Goal: Contribute content: Add original content to the website for others to see

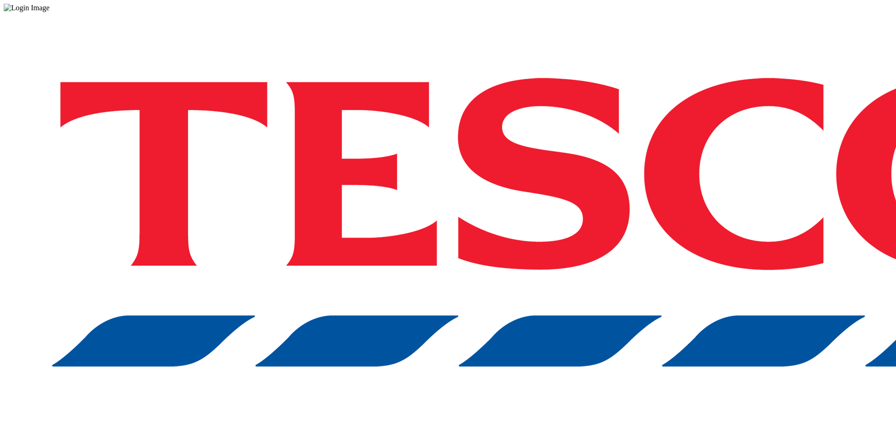
click at [667, 241] on div "Log in to the Spectra’s dashboard using Tesco’s credentials. If you don’t have …" at bounding box center [448, 244] width 888 height 464
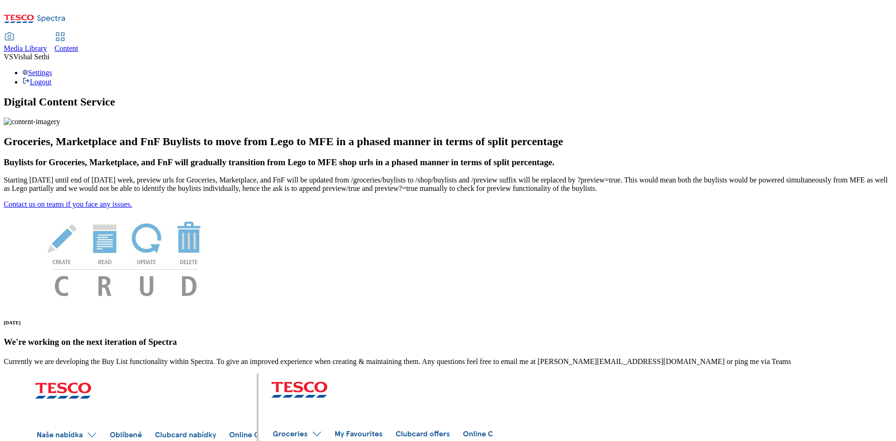
drag, startPoint x: 211, startPoint y: 8, endPoint x: 212, endPoint y: 14, distance: 6.1
click at [78, 44] on div "Content" at bounding box center [67, 48] width 24 height 8
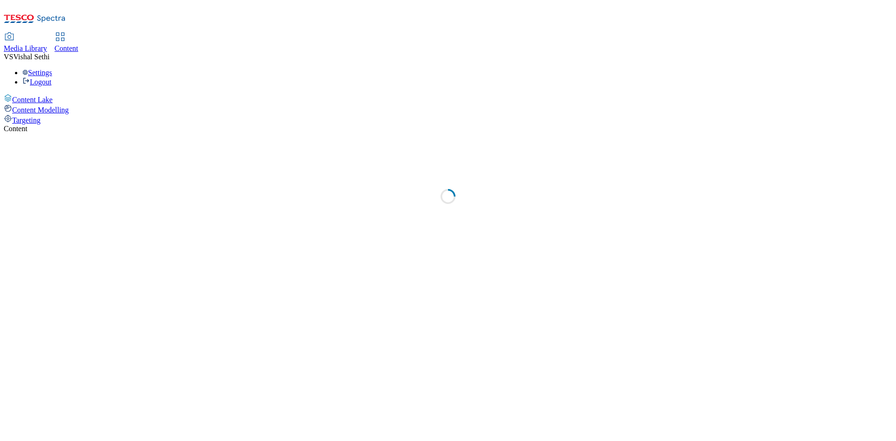
select select "ghs-[GEOGRAPHIC_DATA]"
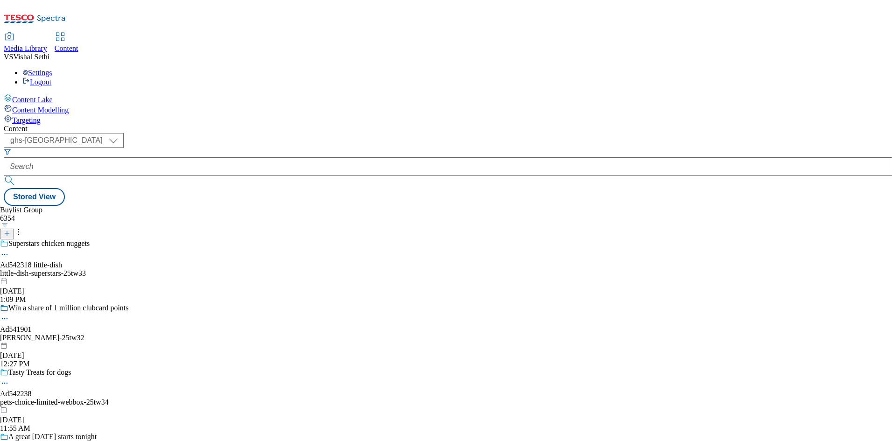
click at [10, 230] on icon at bounding box center [7, 233] width 7 height 7
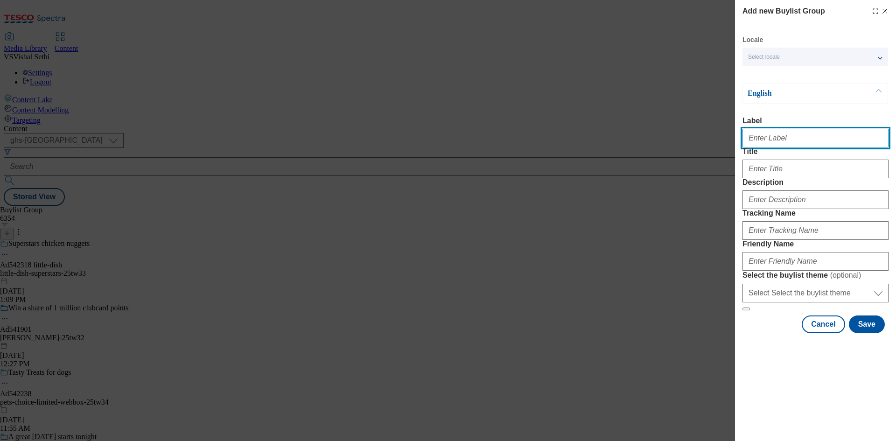
click at [799, 140] on input "Label" at bounding box center [815, 138] width 146 height 19
paste input "542297"
type input "Ad542297"
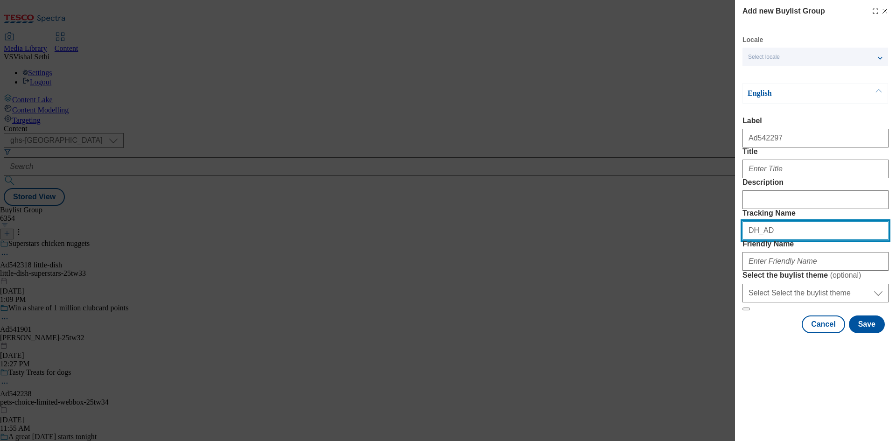
paste input "542297"
type input "DH_AD542297"
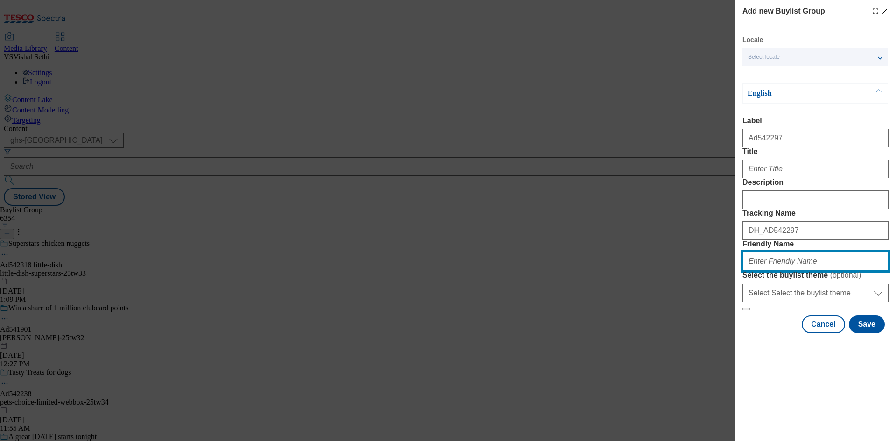
paste input "thatchers-cider-vintage-25tw33"
type input "thatchers-cider-vintage-25tw33"
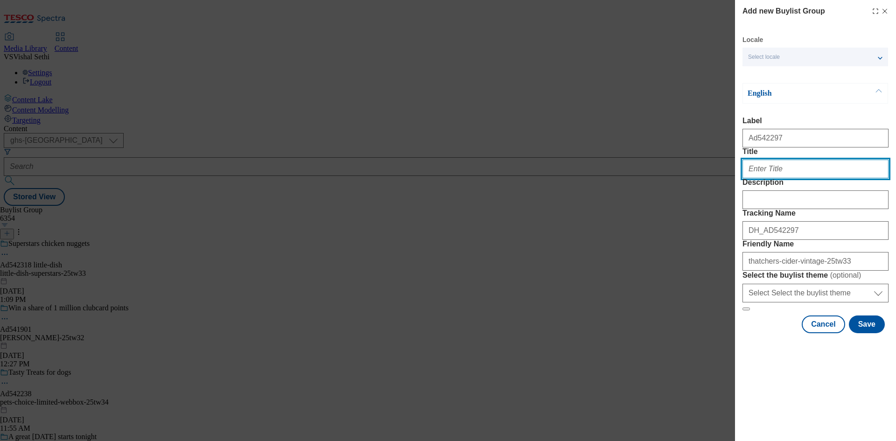
click at [780, 178] on input "Title" at bounding box center [815, 169] width 146 height 19
paste input "Aged for mature character"
type input "Aged for mature character"
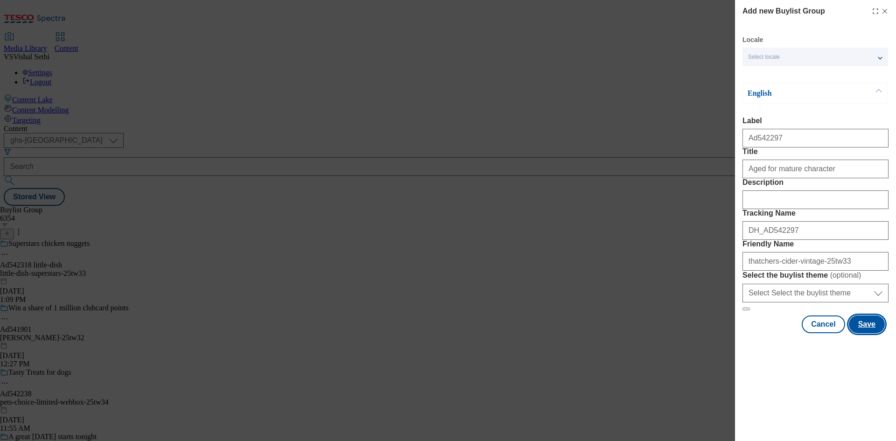
click at [866, 333] on button "Save" at bounding box center [867, 324] width 36 height 18
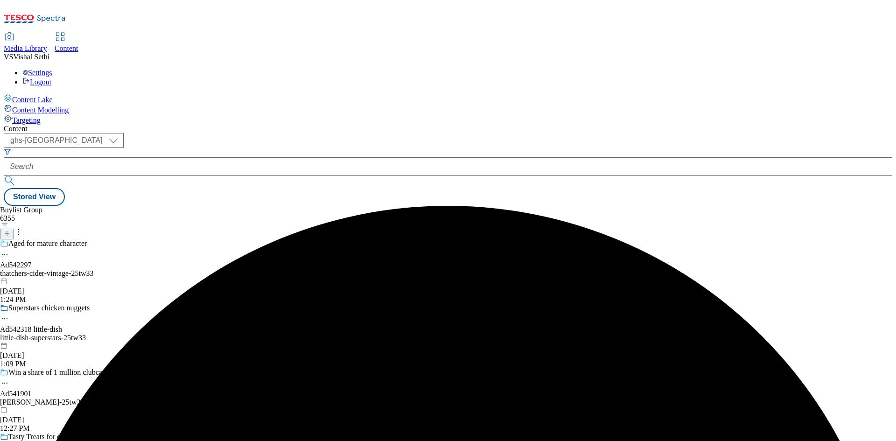
click at [154, 239] on div "Aged for mature character Ad542297 thatchers-cider-vintage-25tw33 Sep 25, 2025 …" at bounding box center [77, 271] width 154 height 64
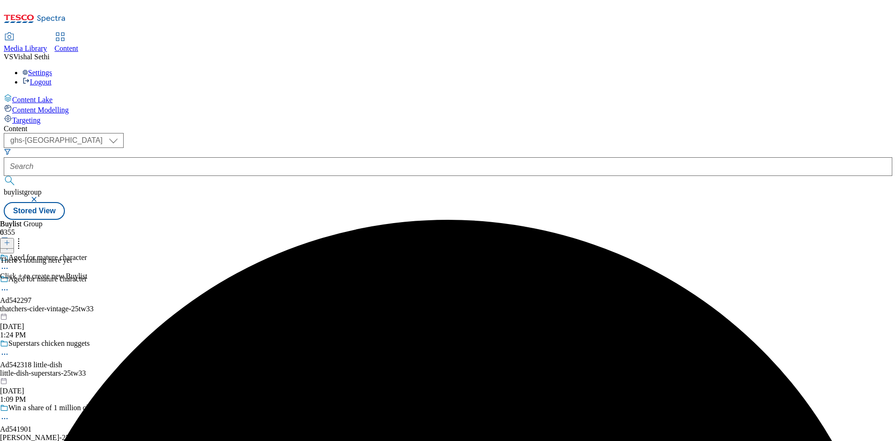
click at [10, 239] on icon at bounding box center [7, 242] width 7 height 7
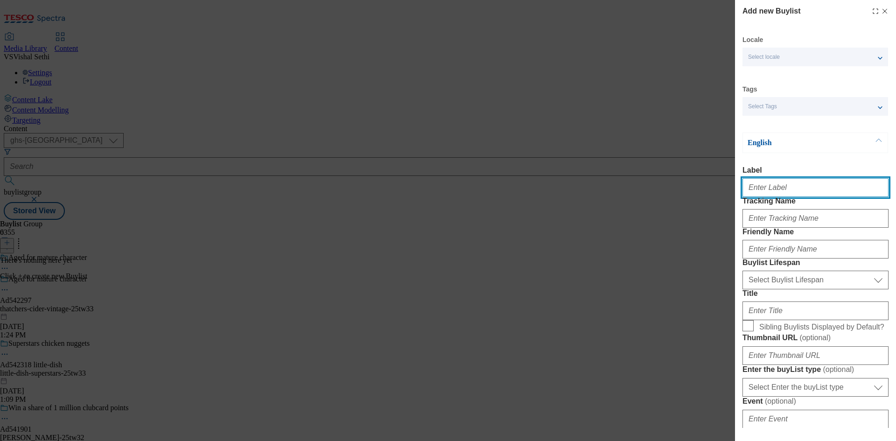
click at [780, 192] on input "Label" at bounding box center [815, 187] width 146 height 19
paste input "542297"
type input "Ad542297"
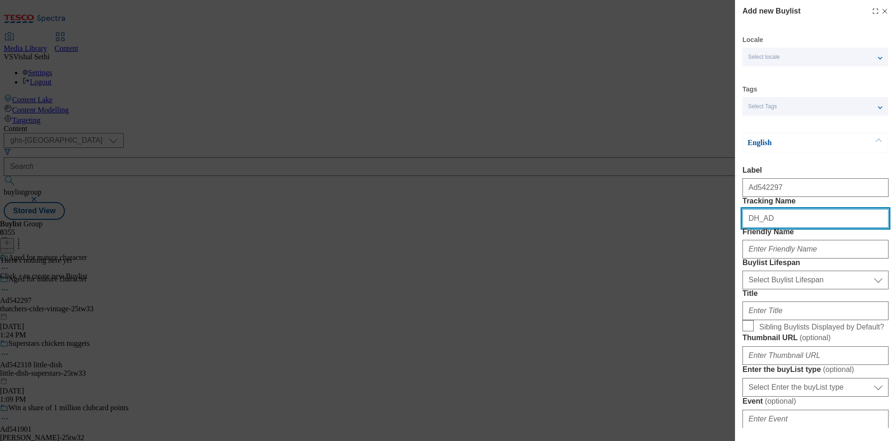
paste input "542297"
type input "DH_AD542297"
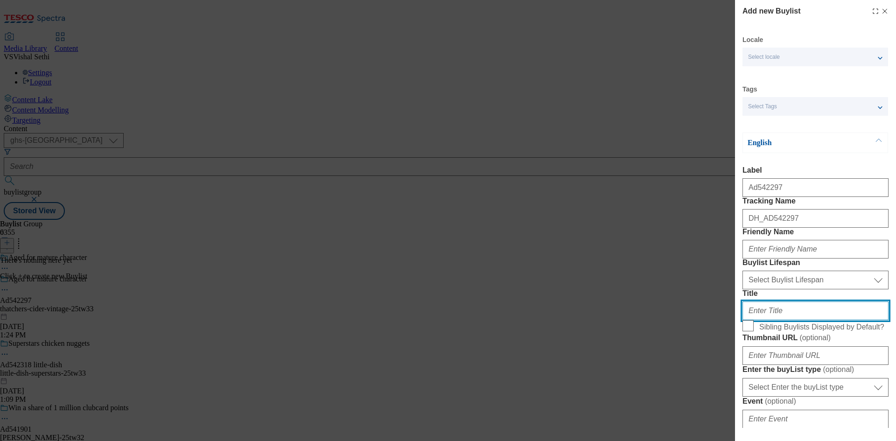
click at [796, 320] on input "Title" at bounding box center [815, 310] width 146 height 19
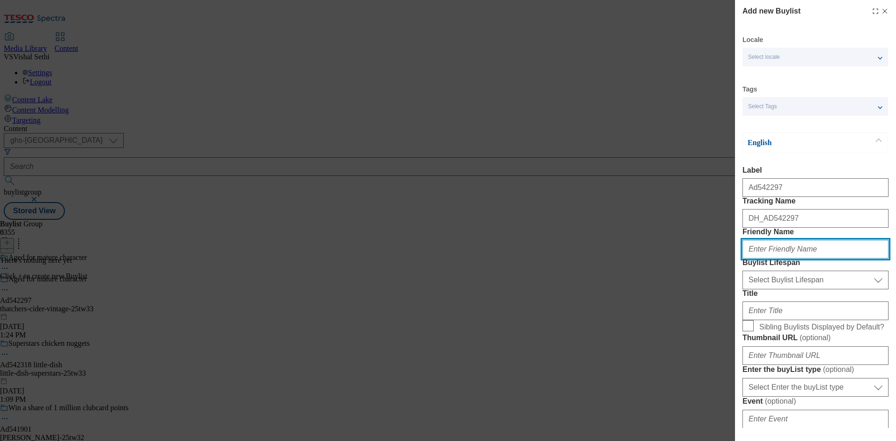
click at [787, 258] on input "Friendly Name" at bounding box center [815, 249] width 146 height 19
paste input "thatchers-cider"
type input "thatchers-cider"
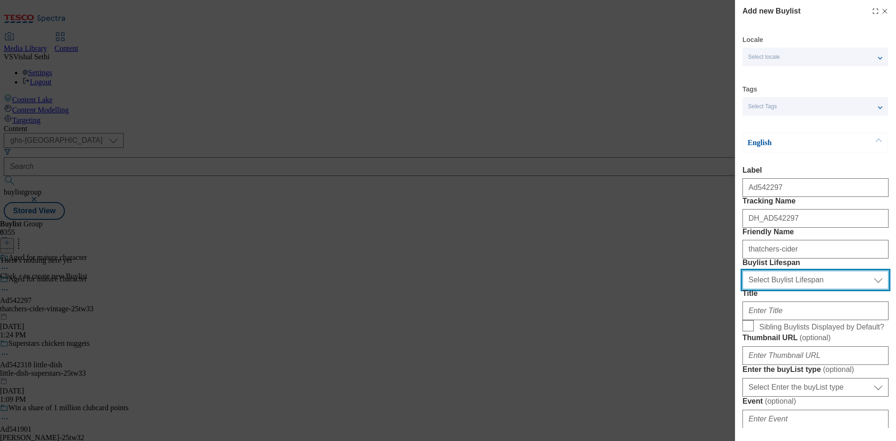
click at [811, 289] on select "Select Buylist Lifespan evergreen seasonal tactical" at bounding box center [815, 280] width 146 height 19
select select "tactical"
click at [742, 289] on select "Select Buylist Lifespan evergreen seasonal tactical" at bounding box center [815, 280] width 146 height 19
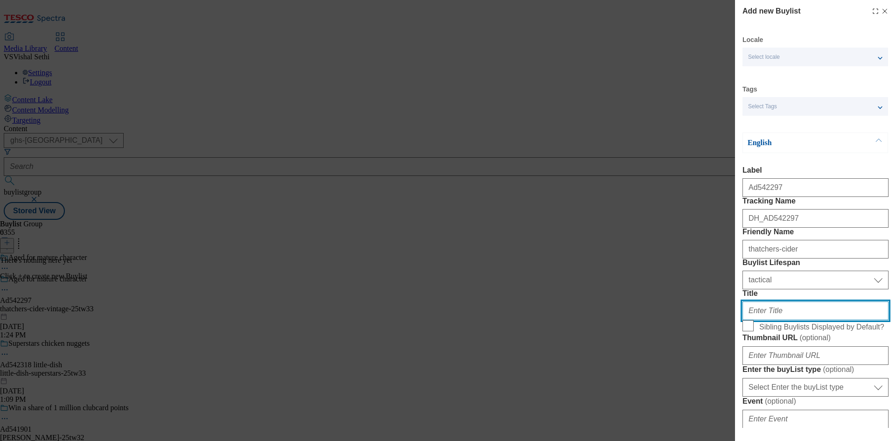
click at [777, 320] on input "Title" at bounding box center [815, 310] width 146 height 19
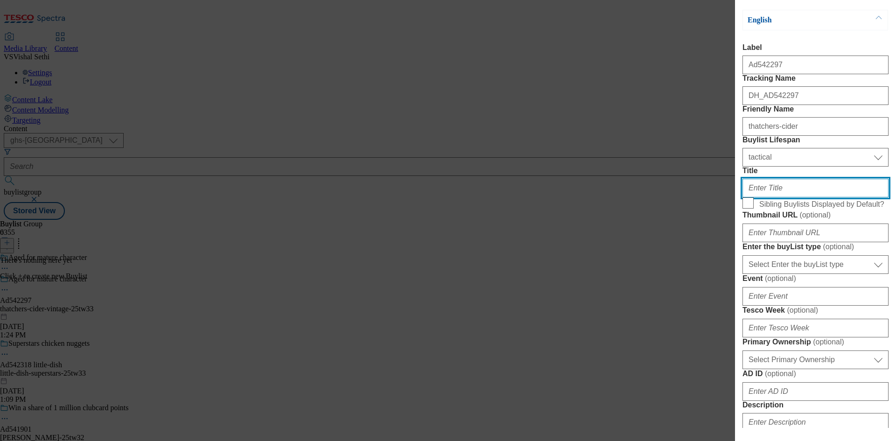
scroll to position [140, 0]
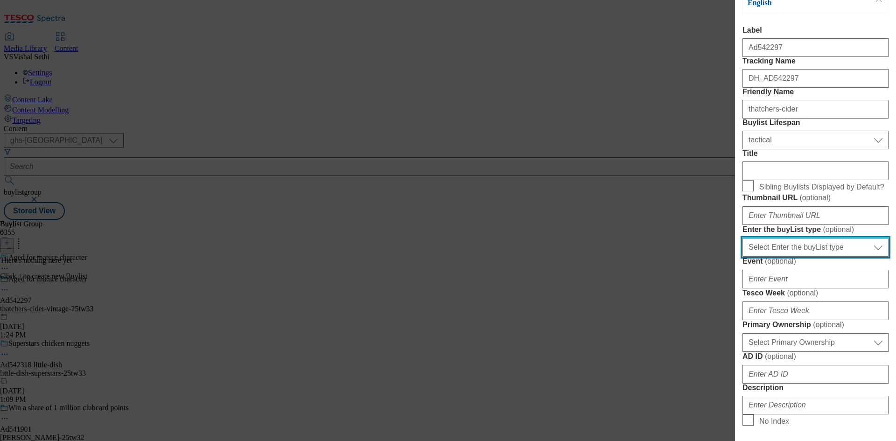
click at [814, 257] on select "Select Enter the buyList type event supplier funded long term >4 weeks supplier…" at bounding box center [815, 247] width 146 height 19
select select "supplier funded short term 1-3 weeks"
click at [742, 257] on select "Select Enter the buyList type event supplier funded long term >4 weeks supplier…" at bounding box center [815, 247] width 146 height 19
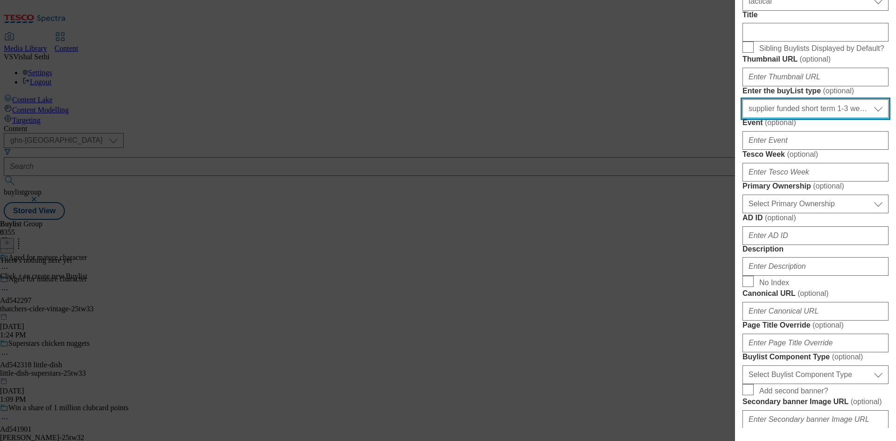
scroll to position [280, 0]
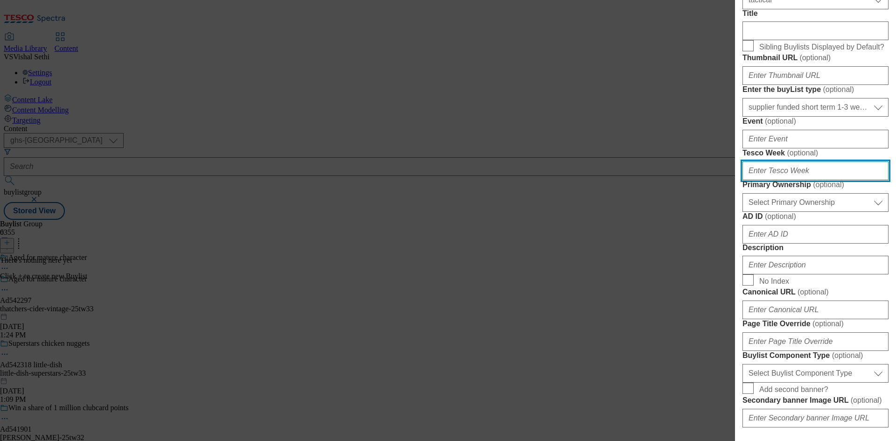
click at [804, 180] on input "Tesco Week ( optional )" at bounding box center [815, 170] width 146 height 19
paste input "542297"
type input "33"
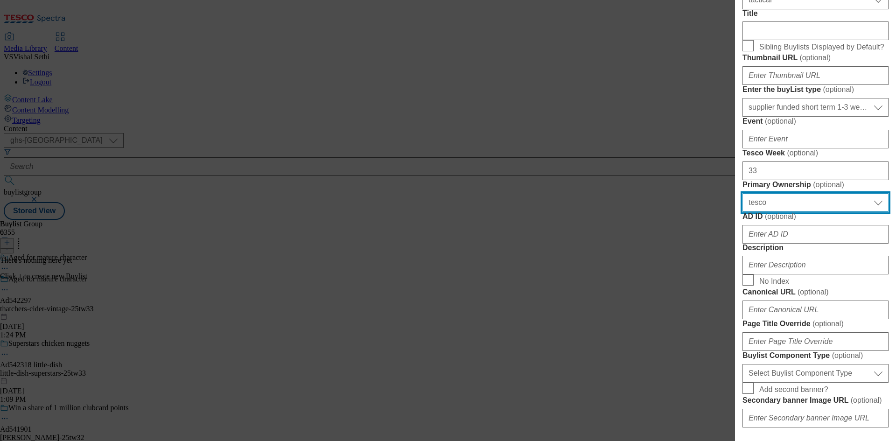
select select "dunnhumby"
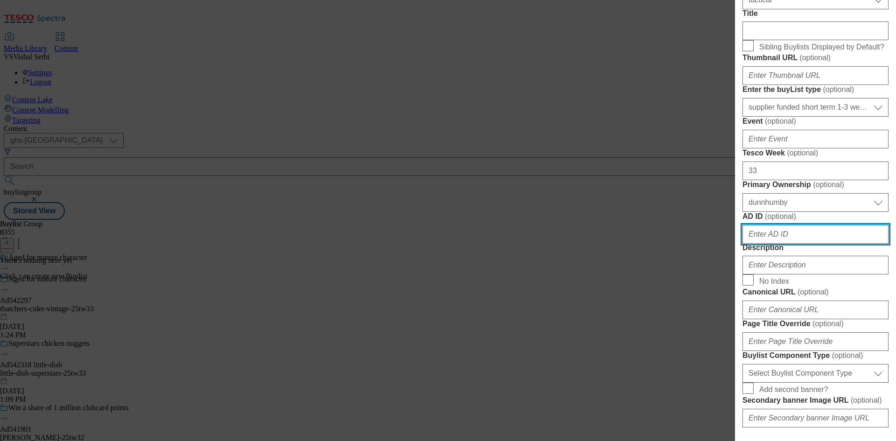
paste input "542297"
type input "542297"
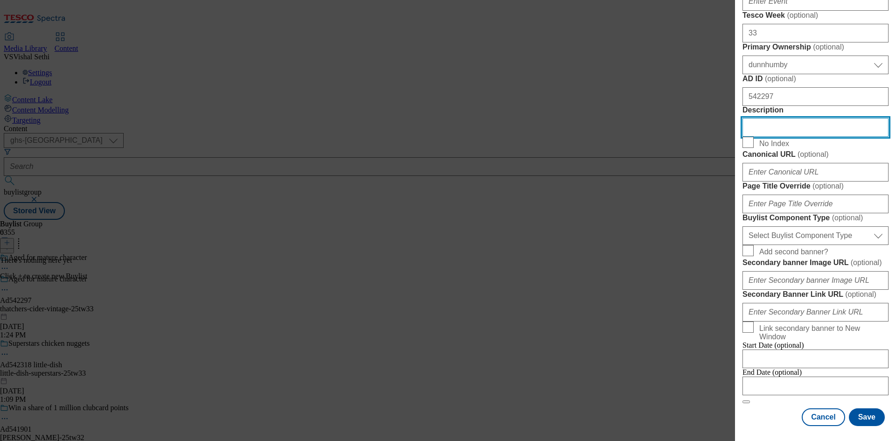
scroll to position [757, 0]
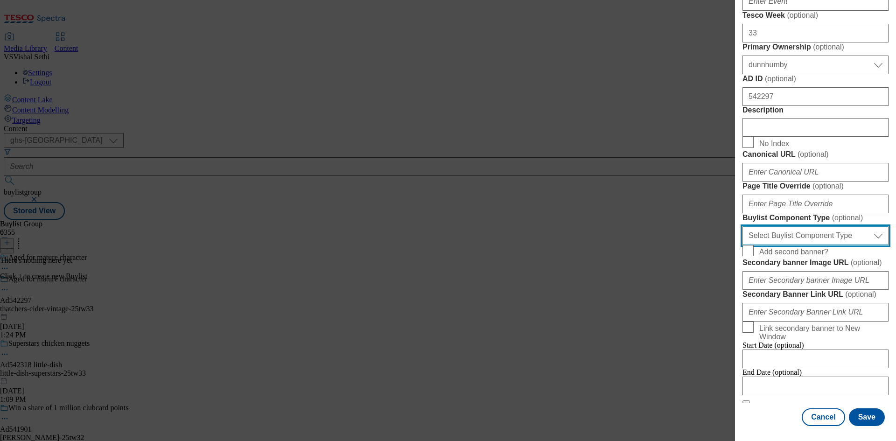
drag, startPoint x: 832, startPoint y: 137, endPoint x: 834, endPoint y: 150, distance: 12.8
click at [832, 226] on select "Select Buylist Component Type Banner Competition Header Meal" at bounding box center [815, 235] width 146 height 19
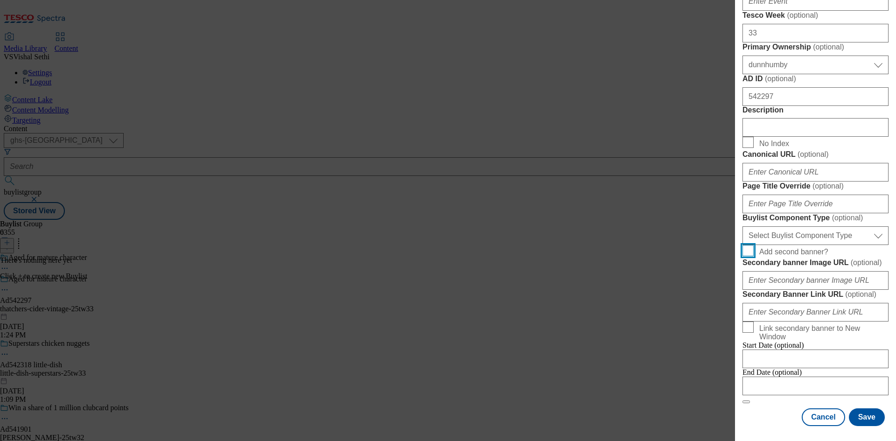
scroll to position [728, 0]
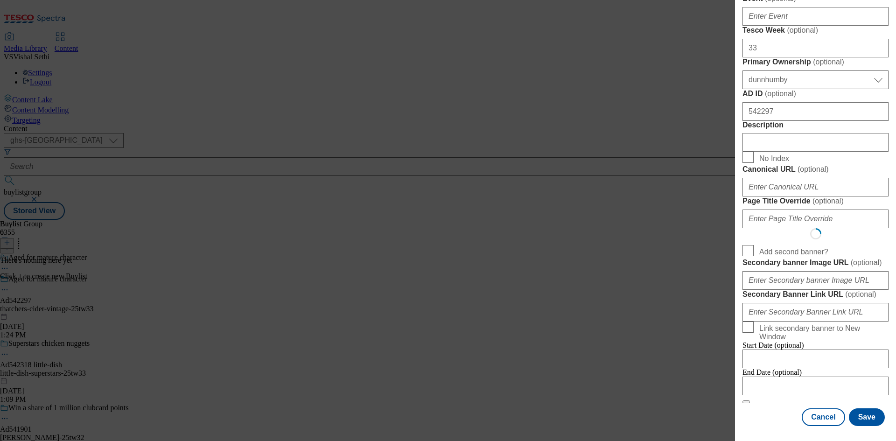
select select "Banner"
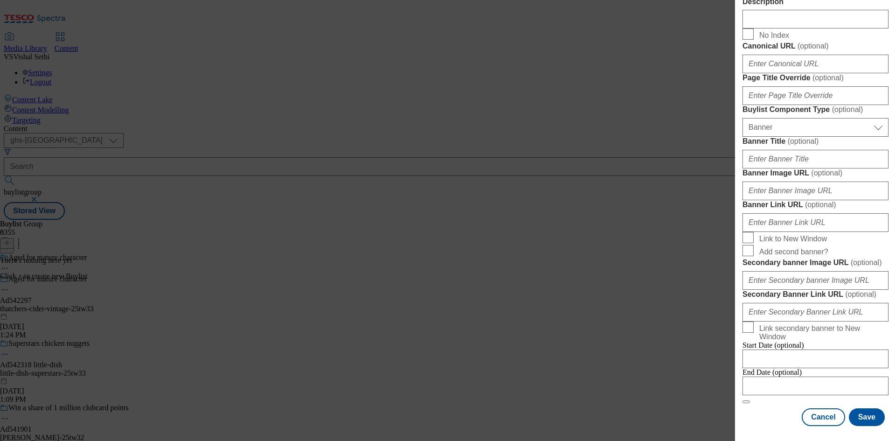
scroll to position [925, 0]
click at [759, 395] on div "End Date (optional)" at bounding box center [815, 381] width 146 height 27
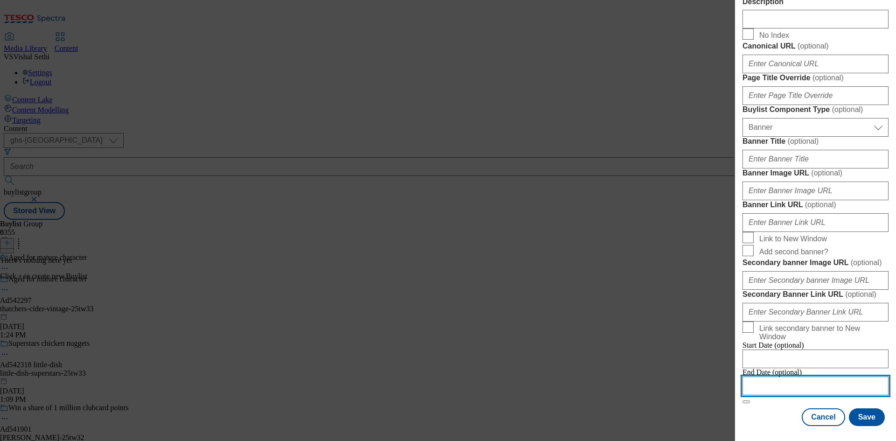
click at [794, 380] on input "Modal" at bounding box center [815, 385] width 146 height 19
select select "2025"
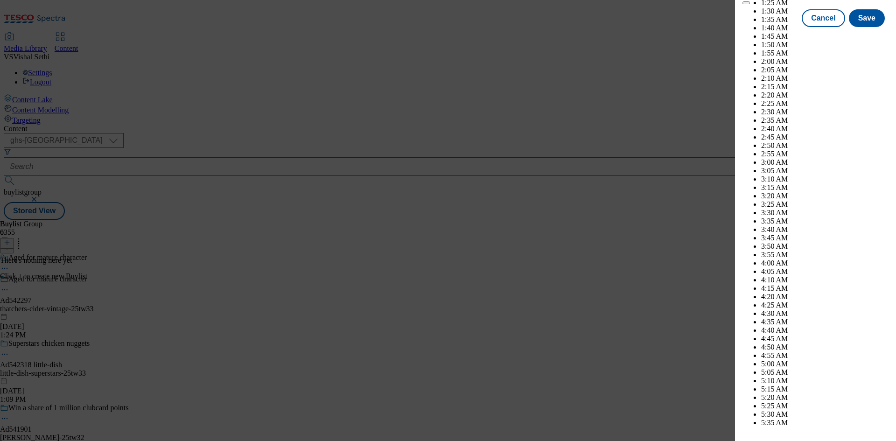
scroll to position [2771, 0]
select select "December"
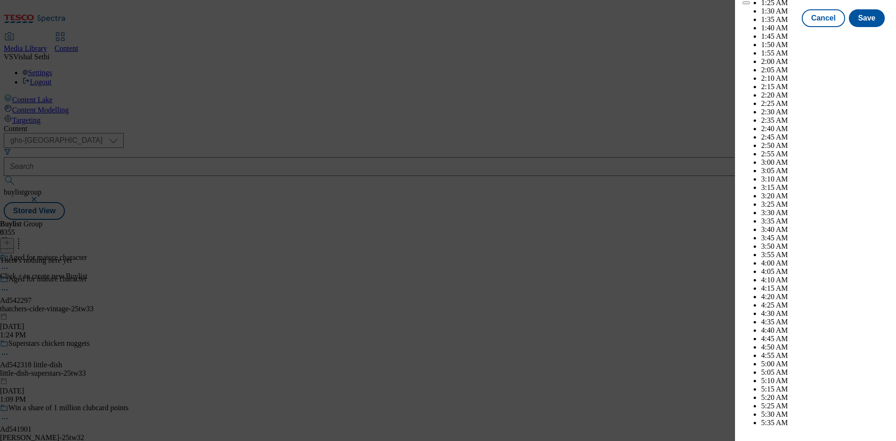
select select "2026"
select select "January"
click at [855, 35] on button "Save" at bounding box center [867, 27] width 36 height 18
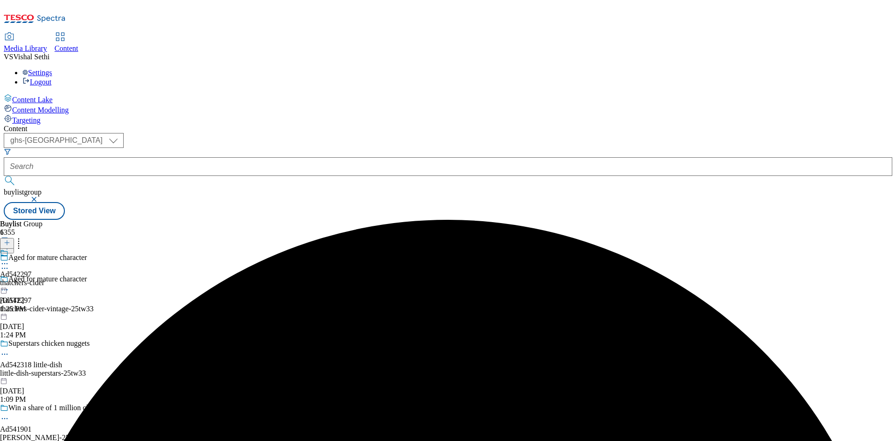
click at [44, 279] on div "thatchers-cider" at bounding box center [22, 283] width 44 height 8
click at [10, 239] on icon at bounding box center [7, 242] width 7 height 7
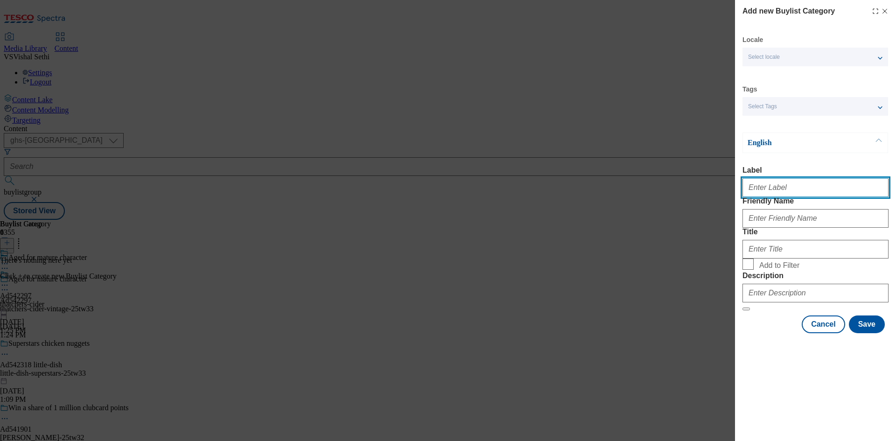
click at [794, 188] on input "Label" at bounding box center [815, 187] width 146 height 19
paste input "542297"
type input "Ad542297"
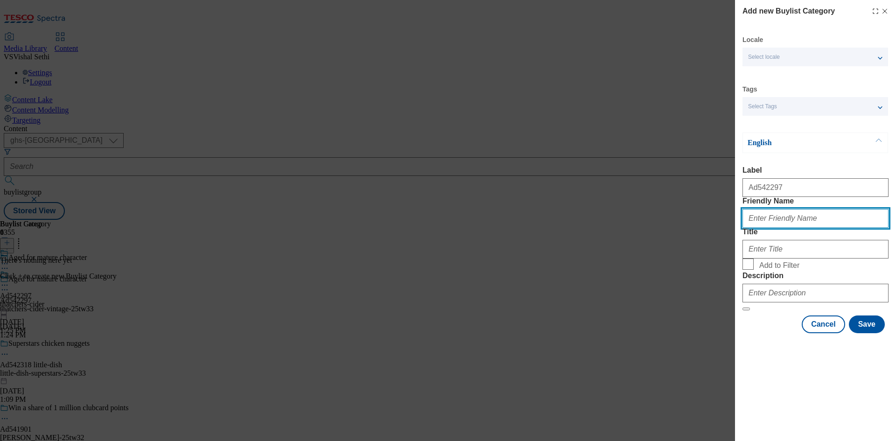
click at [809, 228] on input "Friendly Name" at bounding box center [815, 218] width 146 height 19
paste input "thatchers-cider-vintage"
type input "thatchers-cider-vintage"
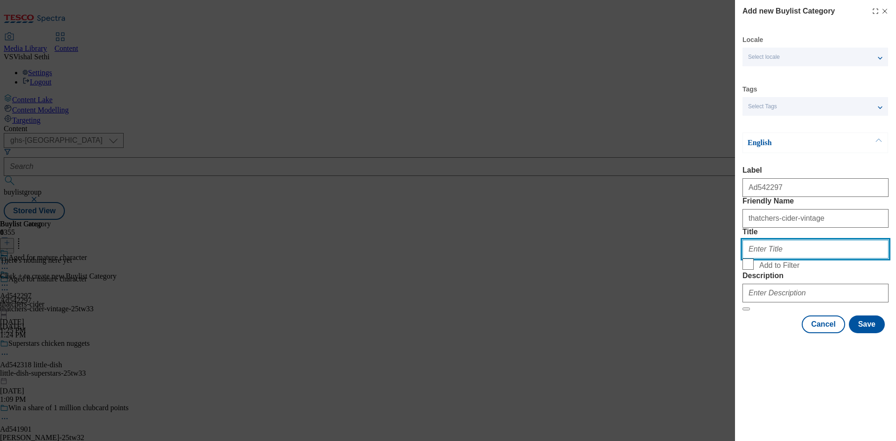
paste input "Thatchers Cider"
type input "Thatchers Cider"
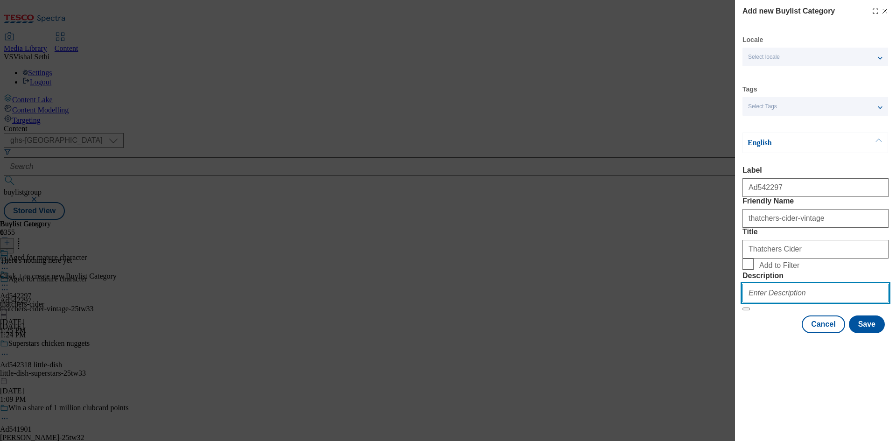
click at [812, 302] on input "Description" at bounding box center [815, 293] width 146 height 19
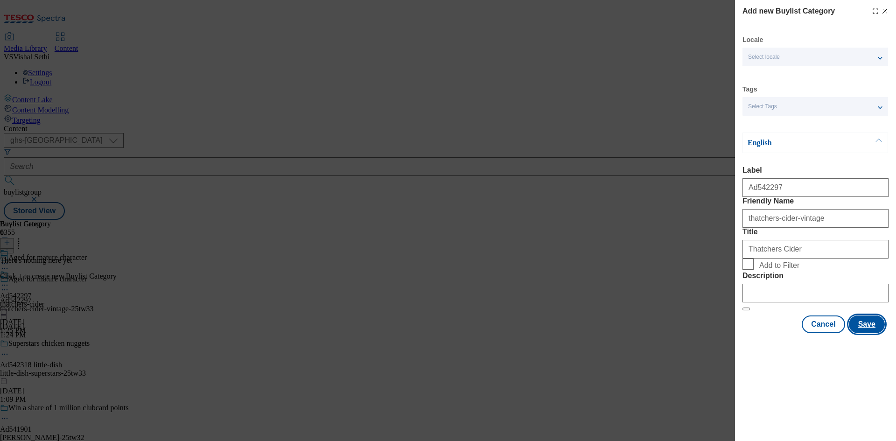
click at [865, 333] on button "Save" at bounding box center [867, 324] width 36 height 18
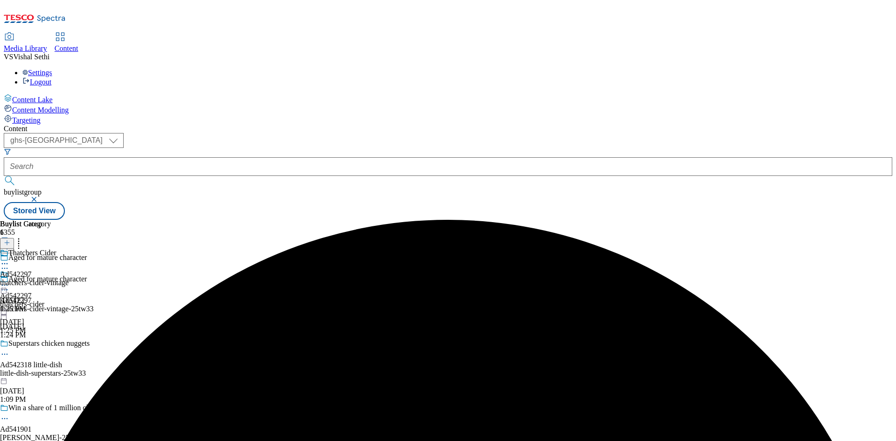
click at [69, 279] on div "thatchers-cider-vintage" at bounding box center [34, 283] width 69 height 8
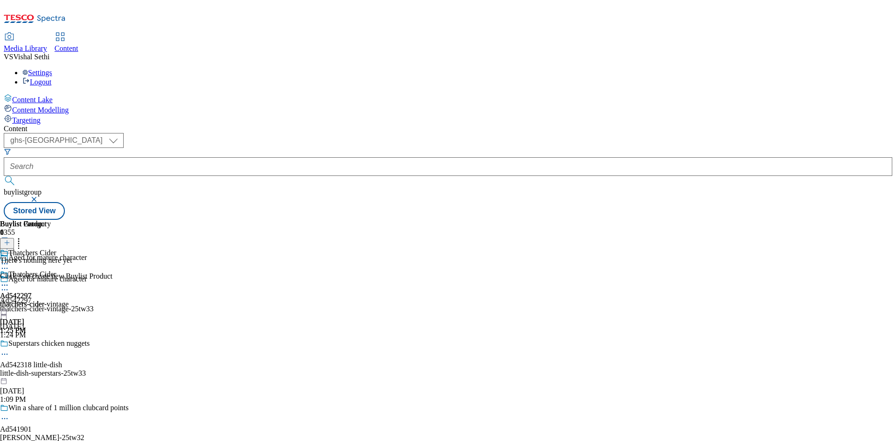
click at [10, 239] on icon at bounding box center [7, 242] width 7 height 7
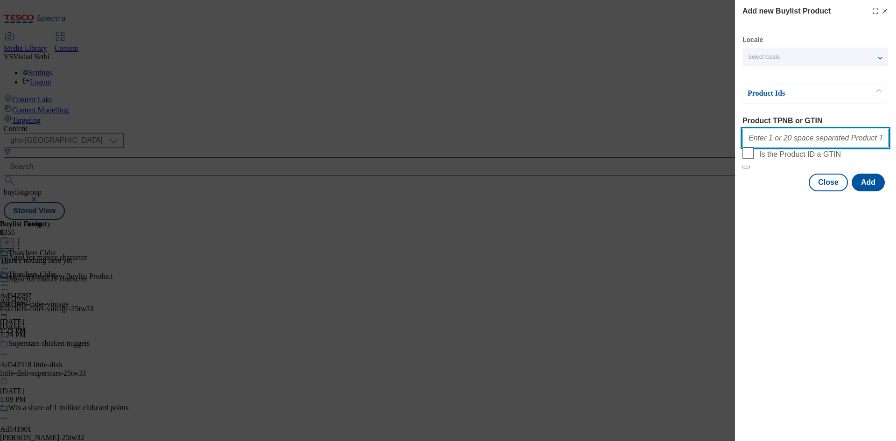
click at [810, 137] on input "Product TPNB or GTIN" at bounding box center [815, 138] width 146 height 19
paste input "97170393"
type input "97170393"
click at [871, 191] on button "Add" at bounding box center [867, 183] width 33 height 18
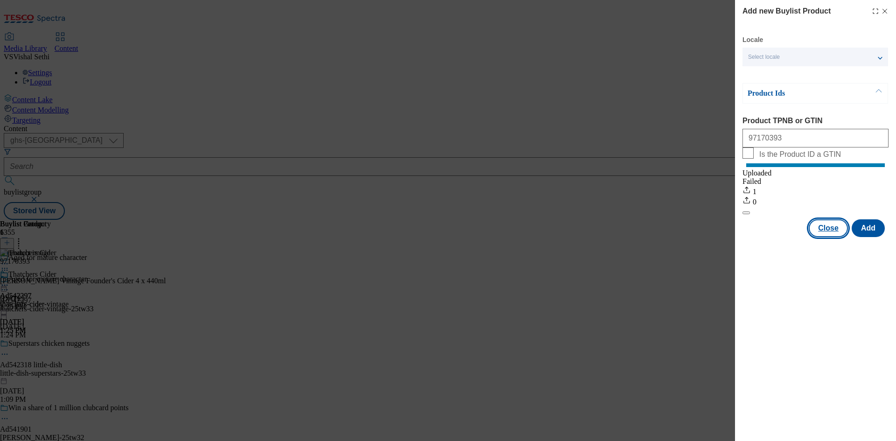
click at [827, 237] on button "Close" at bounding box center [827, 228] width 39 height 18
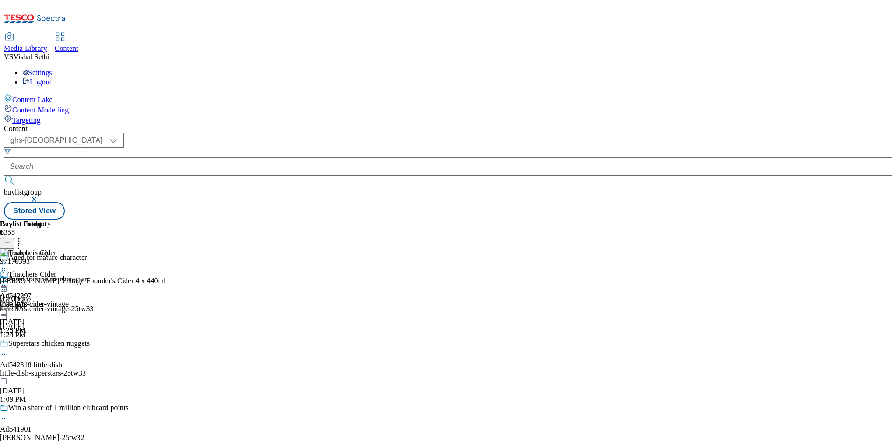
click at [9, 285] on icon at bounding box center [4, 289] width 9 height 9
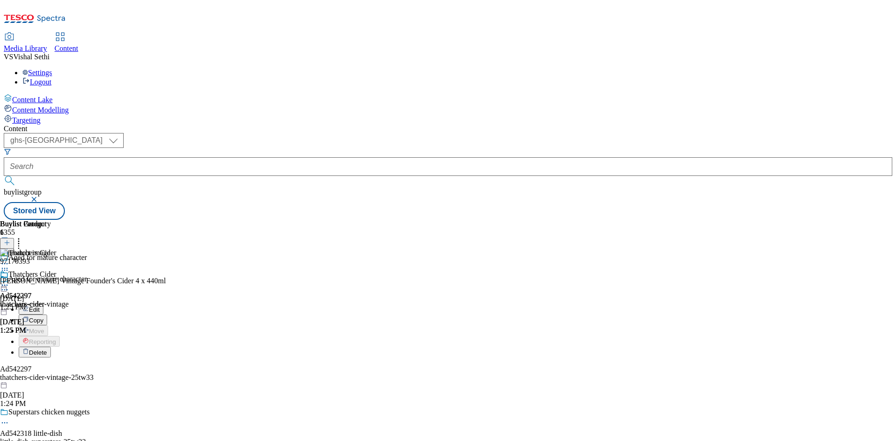
click at [40, 306] on span "Edit" at bounding box center [34, 309] width 11 height 7
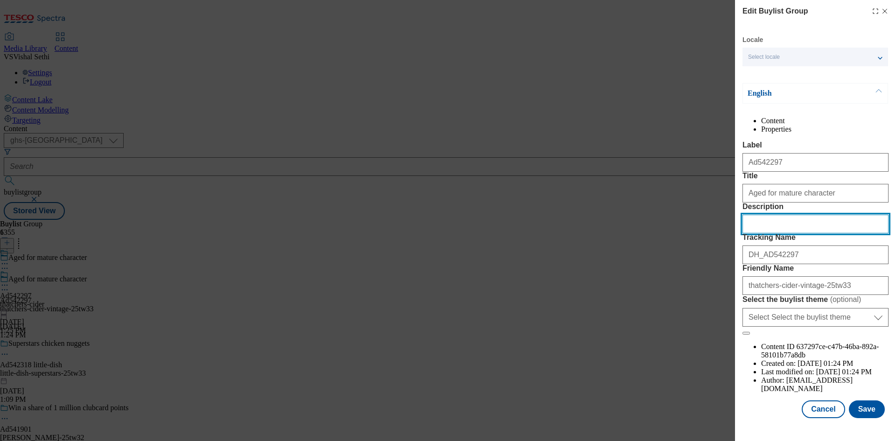
click at [790, 233] on input "Description" at bounding box center [815, 224] width 146 height 19
paste input "Thatchers Vintage Founder's Cider 4 x 440ml"
type input "Thatchers Vintage Founder's Cider 4 x 440ml"
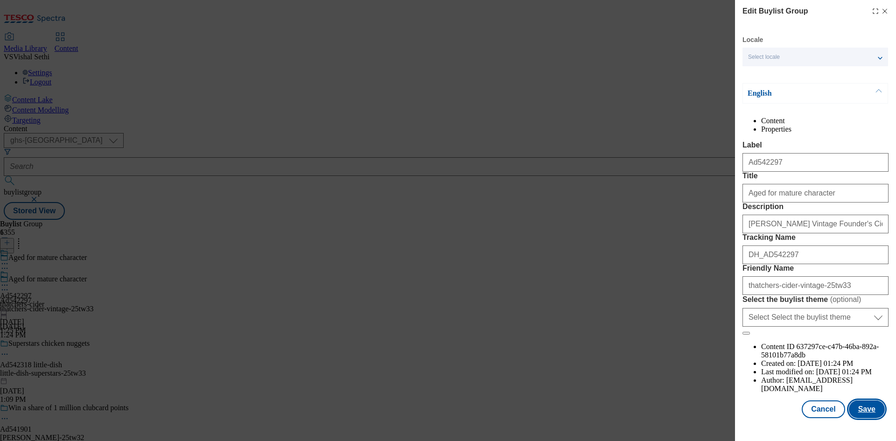
click at [860, 413] on button "Save" at bounding box center [867, 409] width 36 height 18
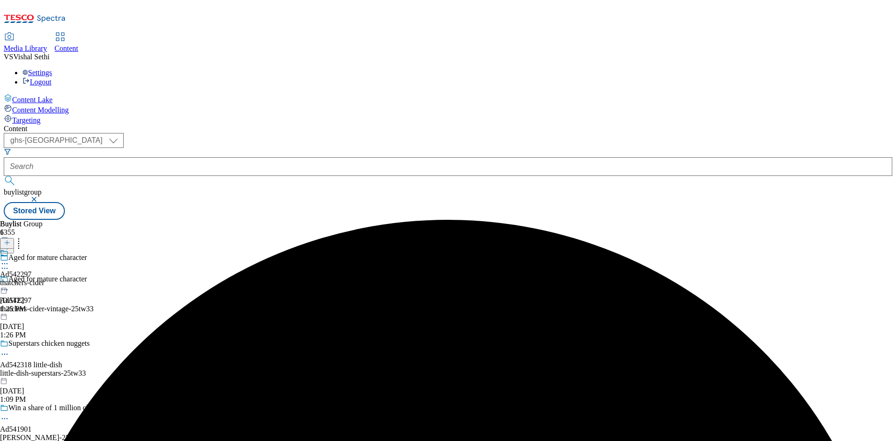
drag, startPoint x: 434, startPoint y: 146, endPoint x: 433, endPoint y: 150, distance: 4.8
click at [9, 259] on icon at bounding box center [4, 263] width 9 height 9
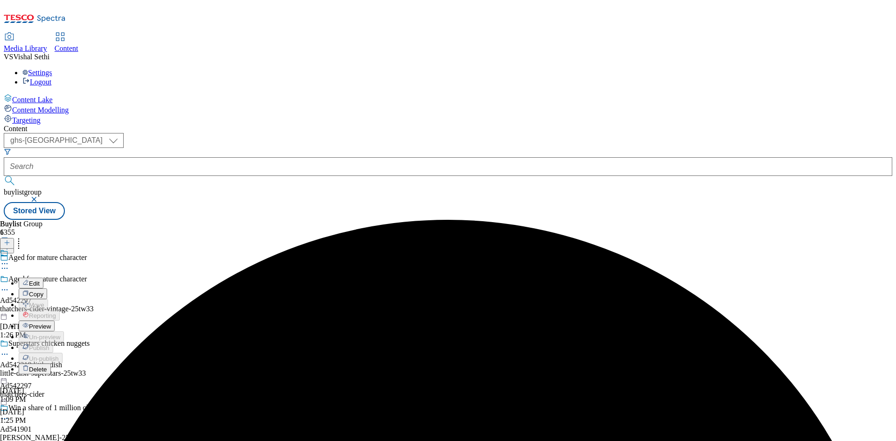
click at [43, 278] on button "Edit" at bounding box center [31, 283] width 25 height 11
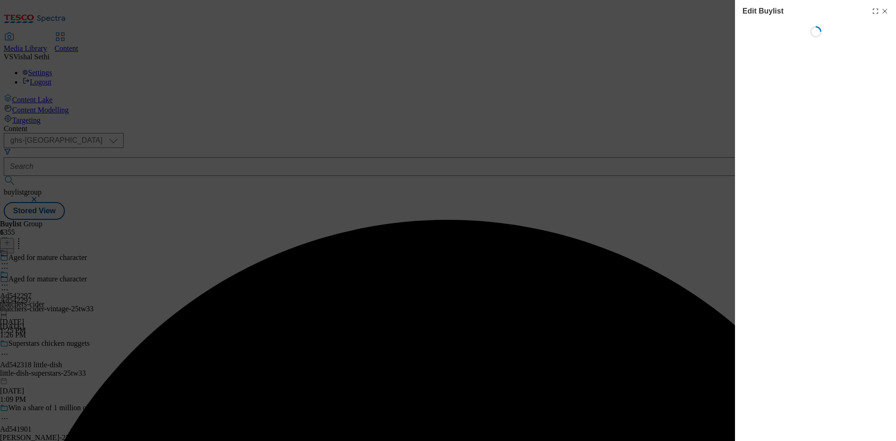
select select "tactical"
select select "supplier funded short term 1-3 weeks"
select select "dunnhumby"
select select "Banner"
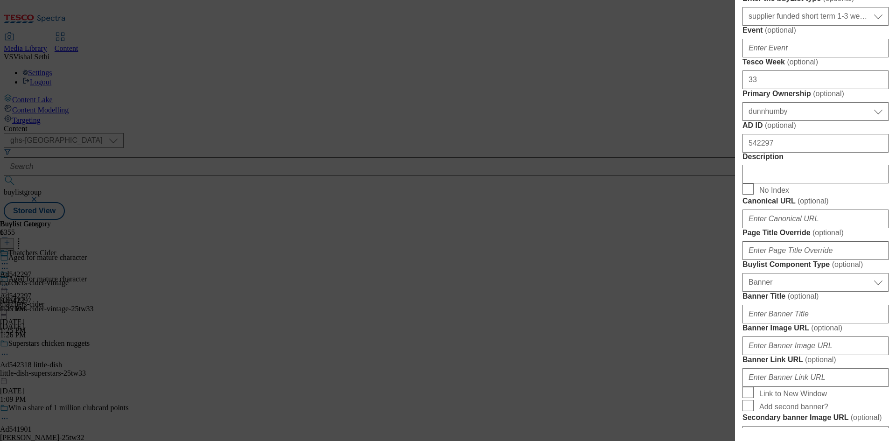
scroll to position [420, 0]
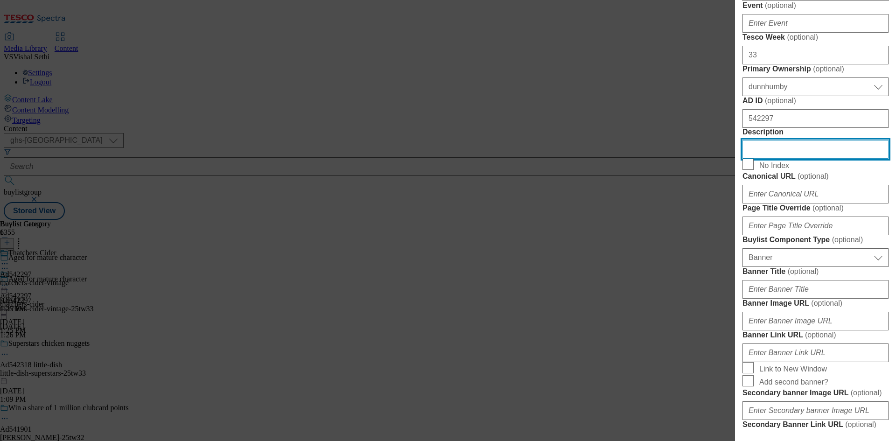
click at [794, 159] on input "Description" at bounding box center [815, 149] width 146 height 19
paste input "Thatchers Vintage Founder's Cider 4 x 440ml"
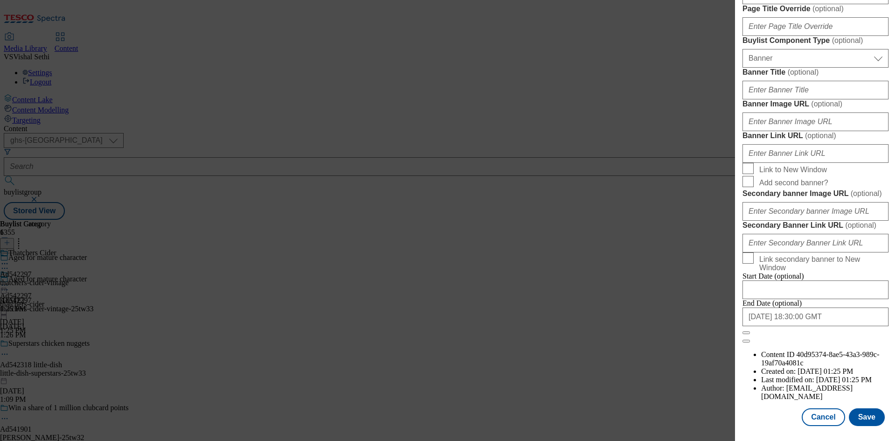
scroll to position [966, 0]
type input "Thatchers Vintage Founder's Cider 4 x 440ml"
click at [857, 415] on button "Save" at bounding box center [867, 417] width 36 height 18
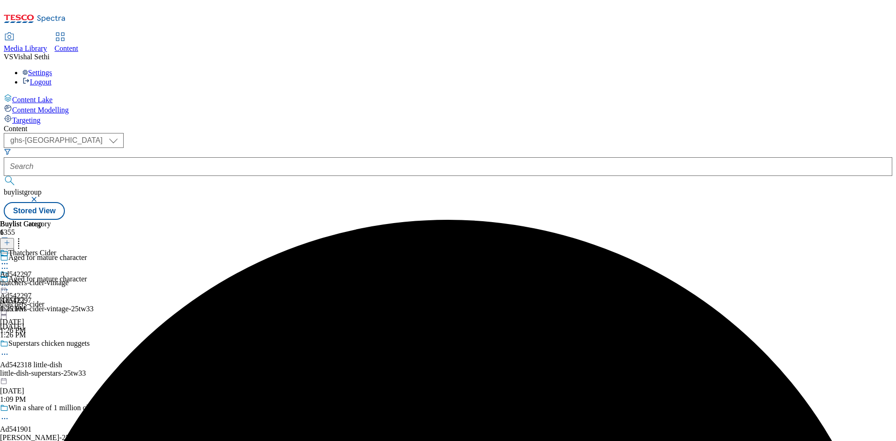
click at [9, 259] on icon at bounding box center [4, 263] width 9 height 9
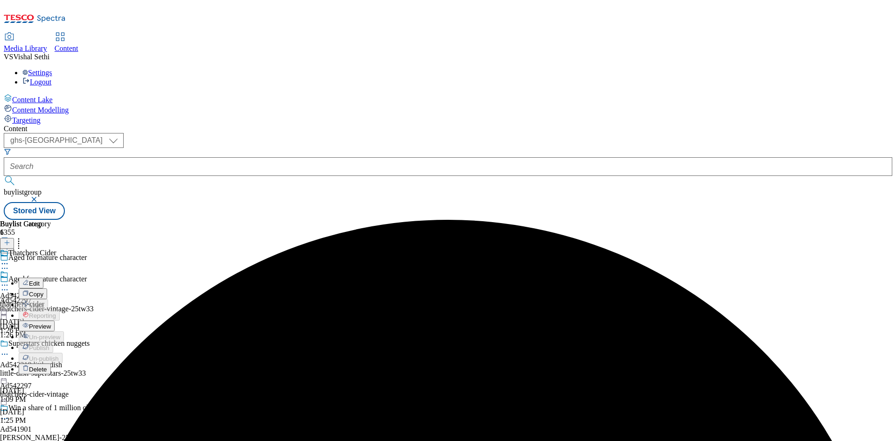
click at [40, 280] on span "Edit" at bounding box center [34, 283] width 11 height 7
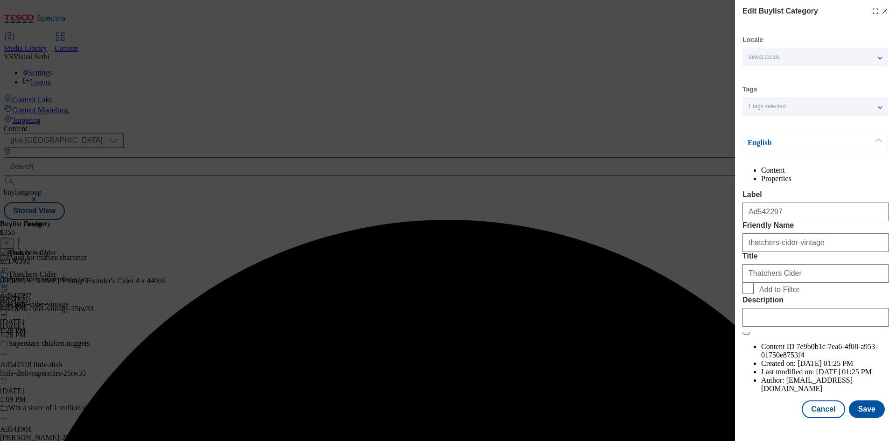
scroll to position [18, 0]
click at [811, 327] on input "Description" at bounding box center [815, 317] width 146 height 19
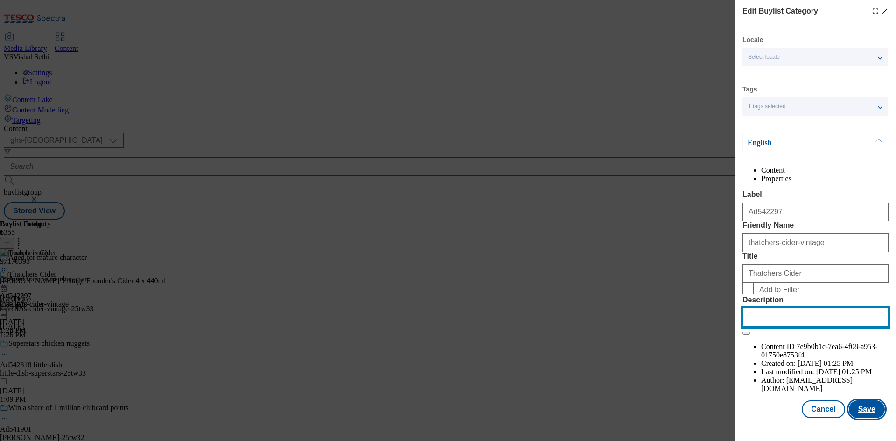
paste input "Thatchers Vintage Founder's Cider 4 x 440ml"
type input "Thatchers Vintage Founder's Cider 4 x 440ml"
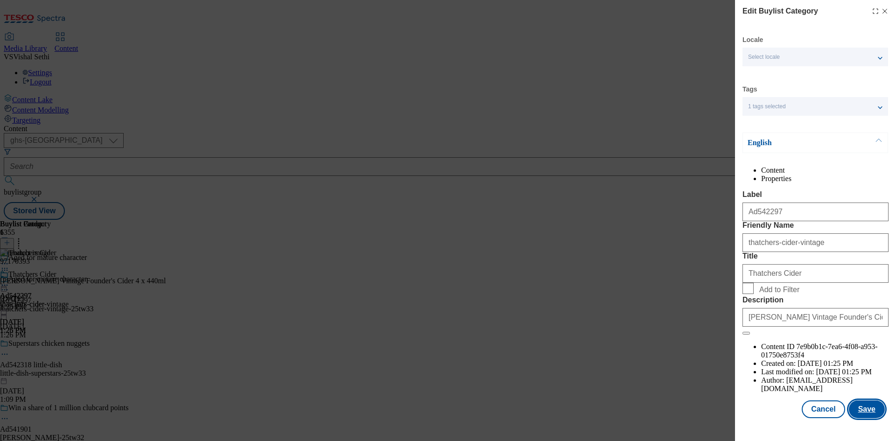
click at [865, 418] on button "Save" at bounding box center [867, 409] width 36 height 18
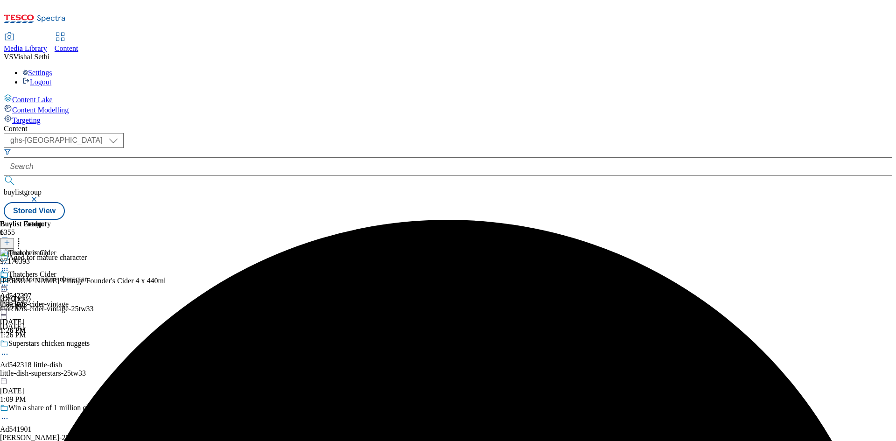
click at [9, 280] on icon at bounding box center [4, 284] width 9 height 9
click at [51, 344] on span "Preview" at bounding box center [40, 347] width 22 height 7
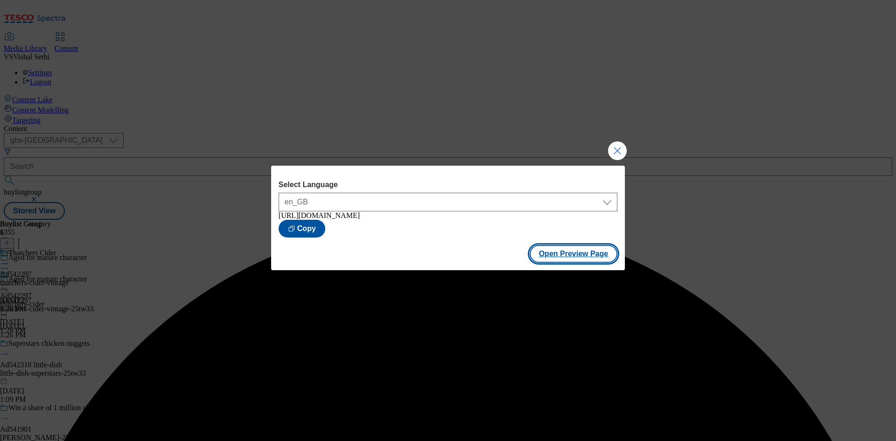
click at [576, 256] on button "Open Preview Page" at bounding box center [573, 254] width 88 height 18
click at [618, 149] on button "Close Modal" at bounding box center [617, 150] width 19 height 19
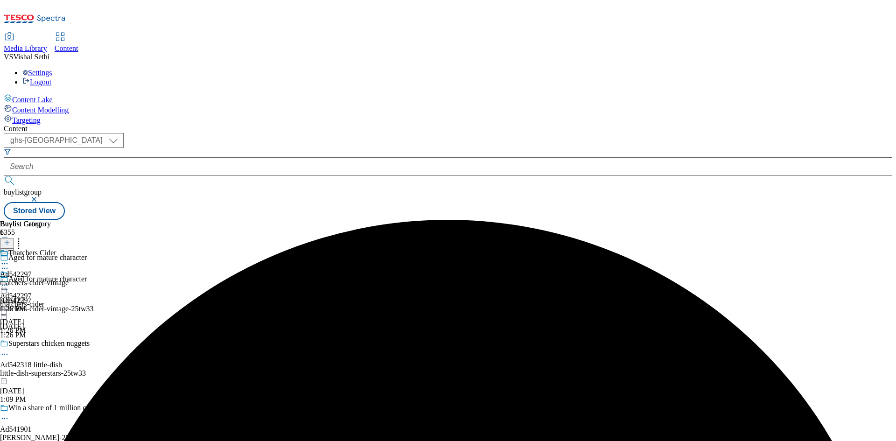
click at [9, 280] on icon at bounding box center [4, 284] width 9 height 9
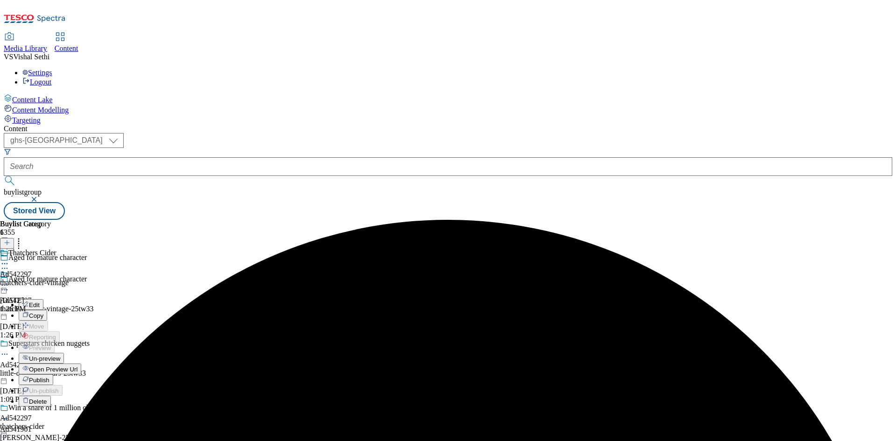
click at [53, 374] on button "Publish" at bounding box center [36, 379] width 35 height 11
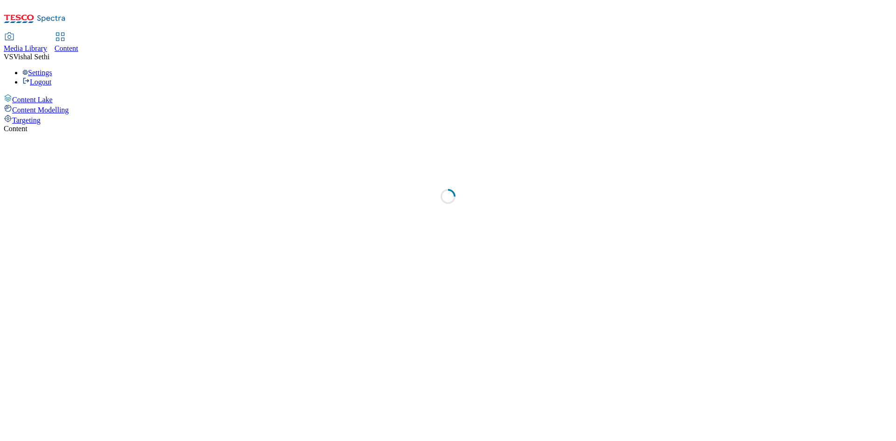
select select "ghs-[GEOGRAPHIC_DATA]"
